Goal: Go to known website: Access a specific website the user already knows

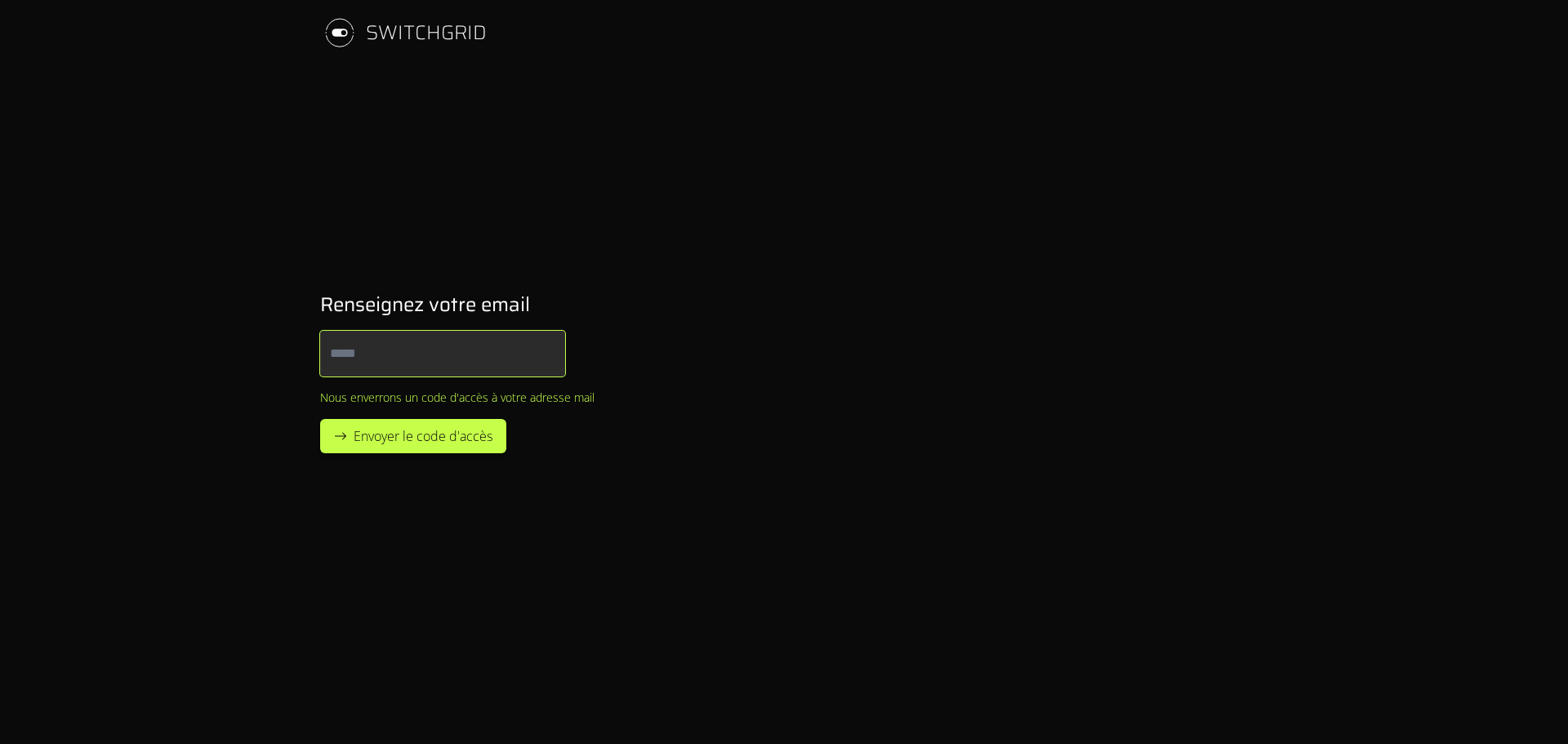
click at [442, 352] on input "Email" at bounding box center [443, 354] width 245 height 45
type input "**********"
click at [439, 438] on span "Envoyer le code d'accès" at bounding box center [423, 436] width 139 height 20
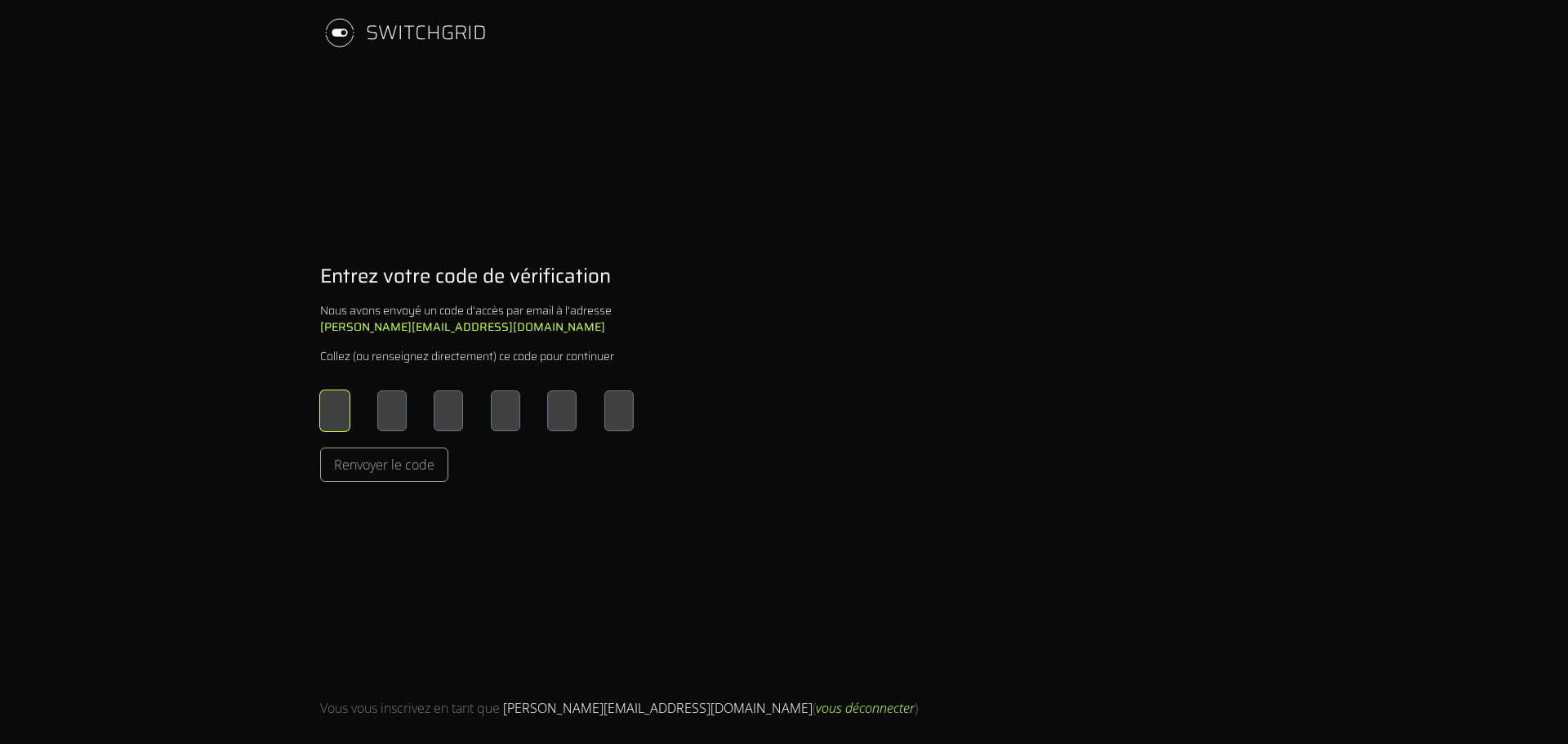
click at [345, 417] on input "Please enter OTP character 1" at bounding box center [335, 411] width 29 height 41
type input "*"
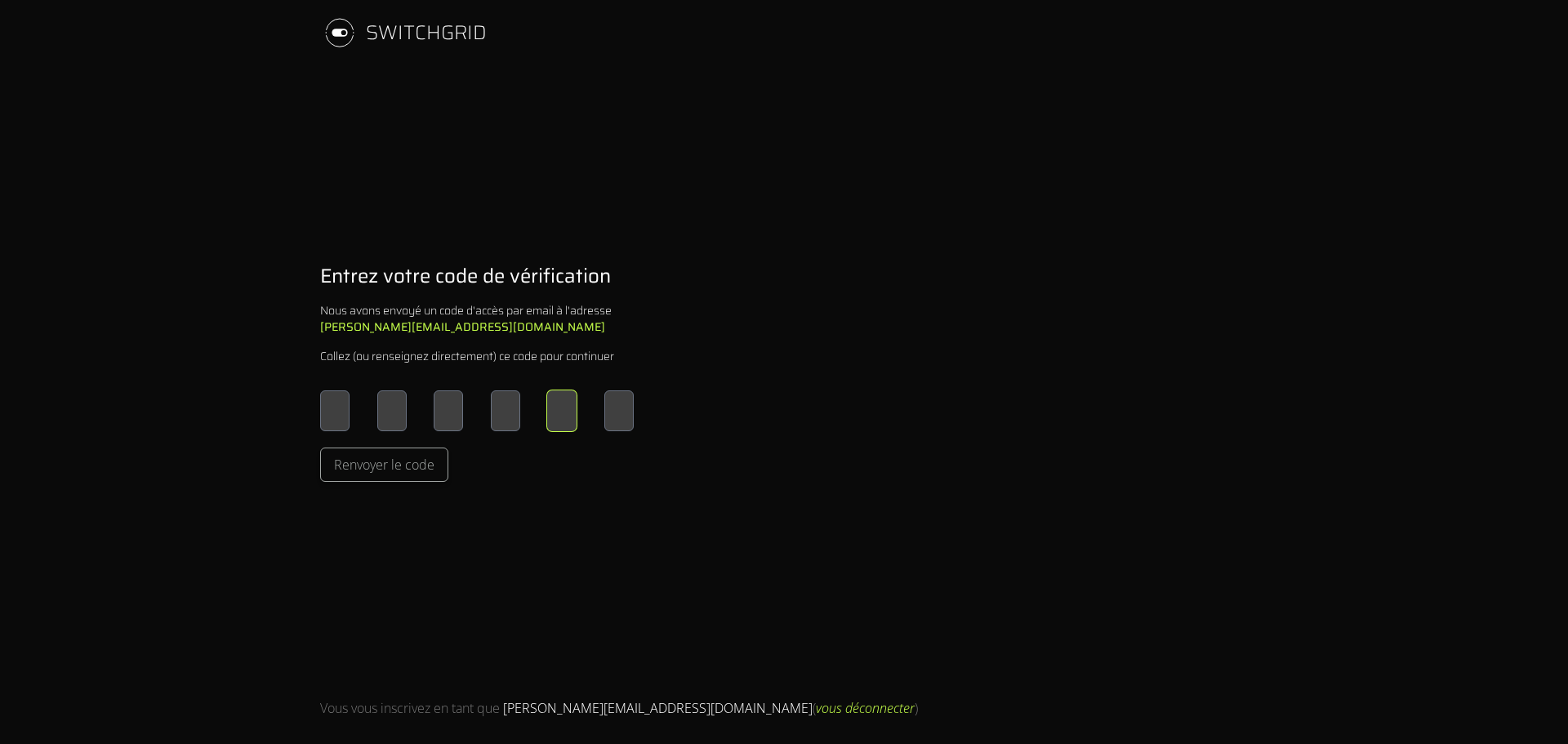
type input "*"
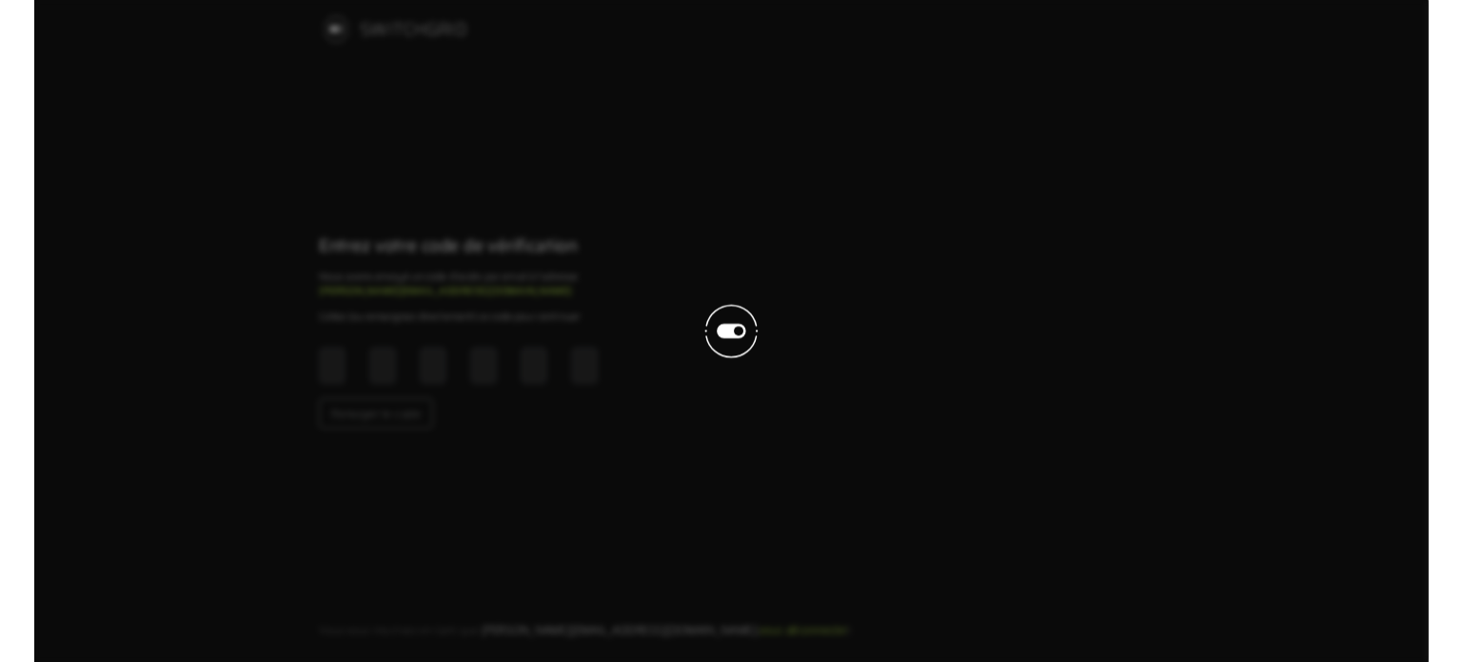
scroll to position [1, 0]
